Goal: Information Seeking & Learning: Learn about a topic

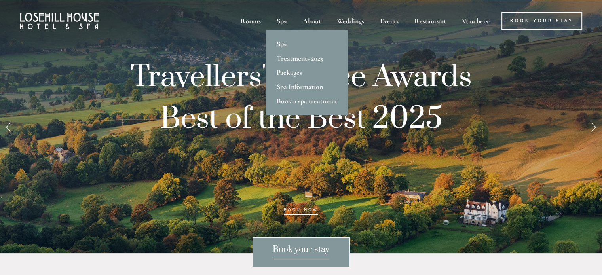
click at [279, 44] on link "Spa" at bounding box center [307, 44] width 82 height 14
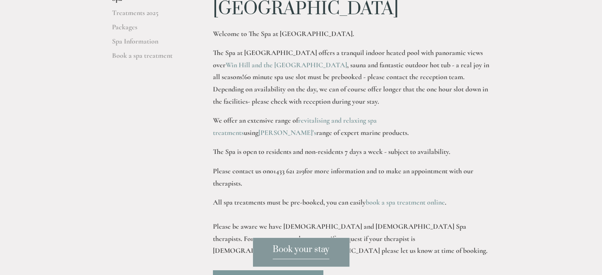
scroll to position [79, 0]
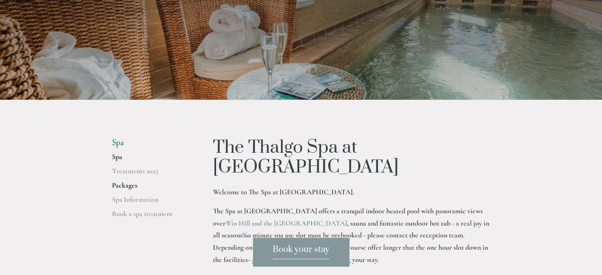
click at [118, 183] on link "Packages" at bounding box center [150, 188] width 76 height 14
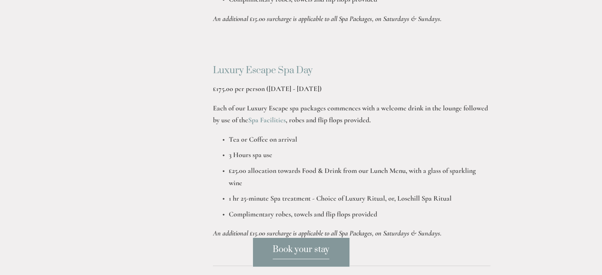
scroll to position [831, 0]
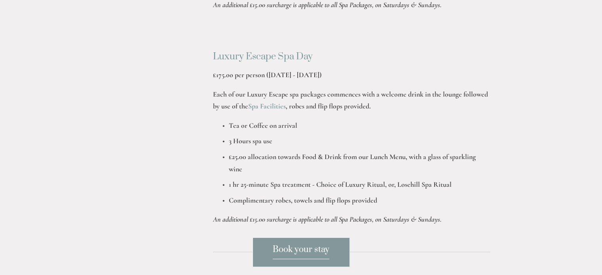
click at [262, 107] on strong "Spa Facilities" at bounding box center [267, 106] width 38 height 9
